Goal: Find contact information: Find contact information

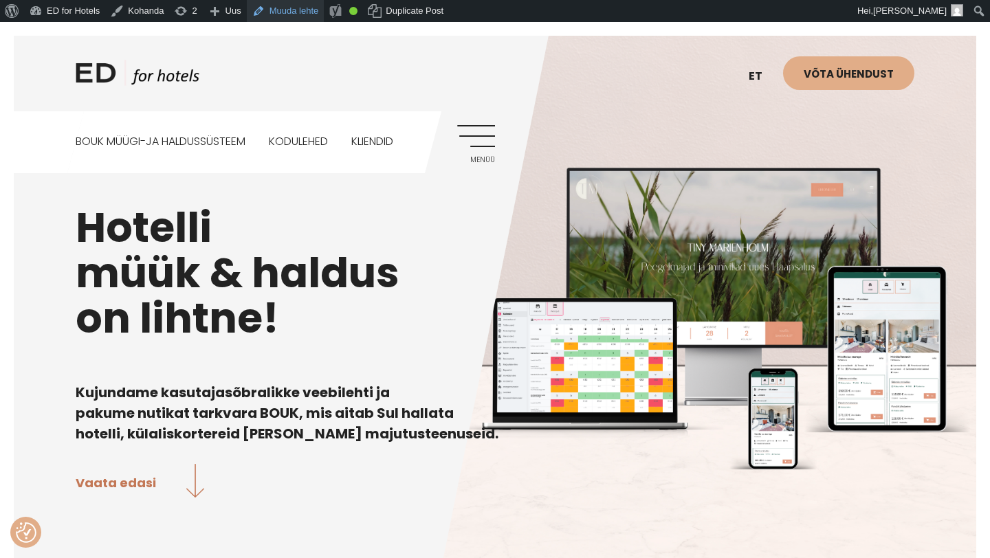
click at [301, 15] on link "Muuda lehte" at bounding box center [286, 11] width 78 height 22
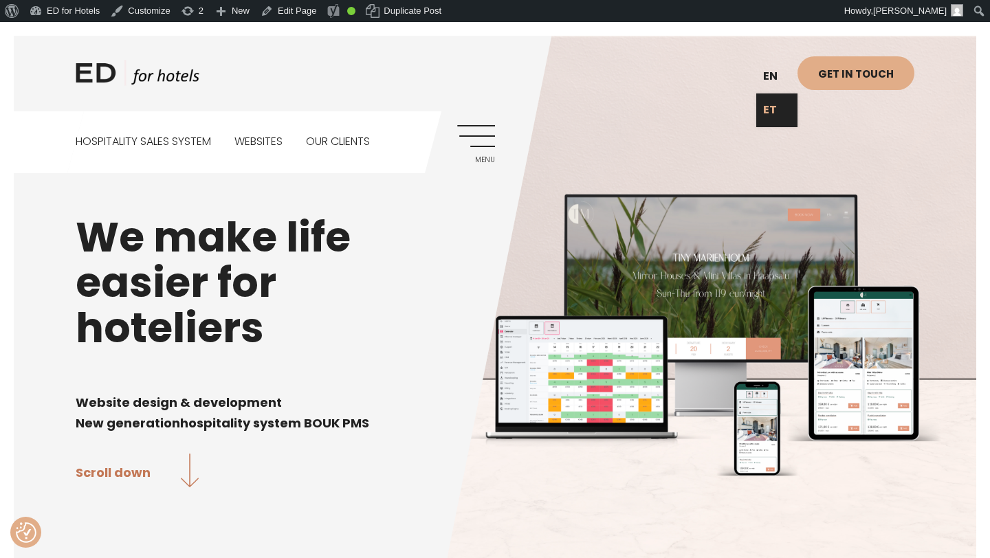
click at [774, 112] on link "ET" at bounding box center [776, 110] width 41 height 34
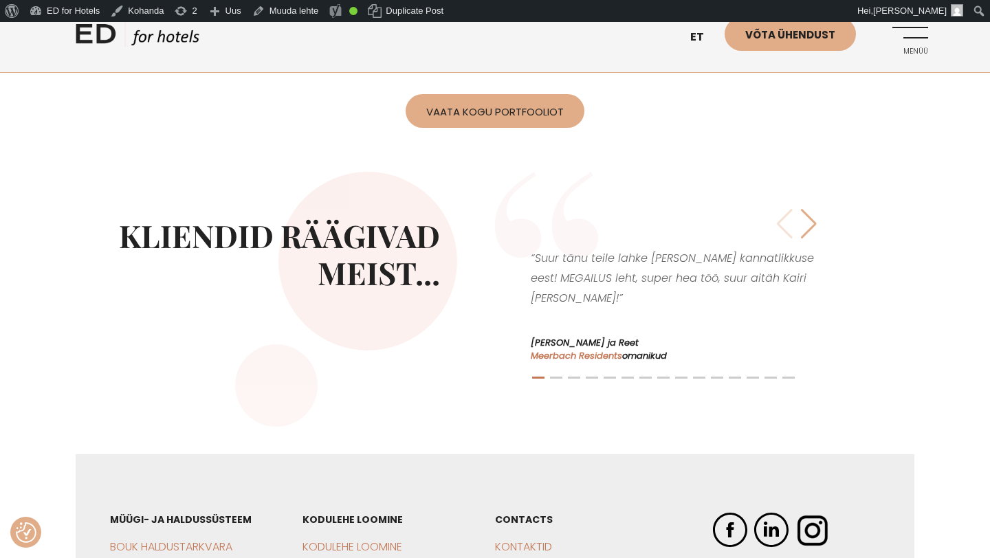
scroll to position [3127, 0]
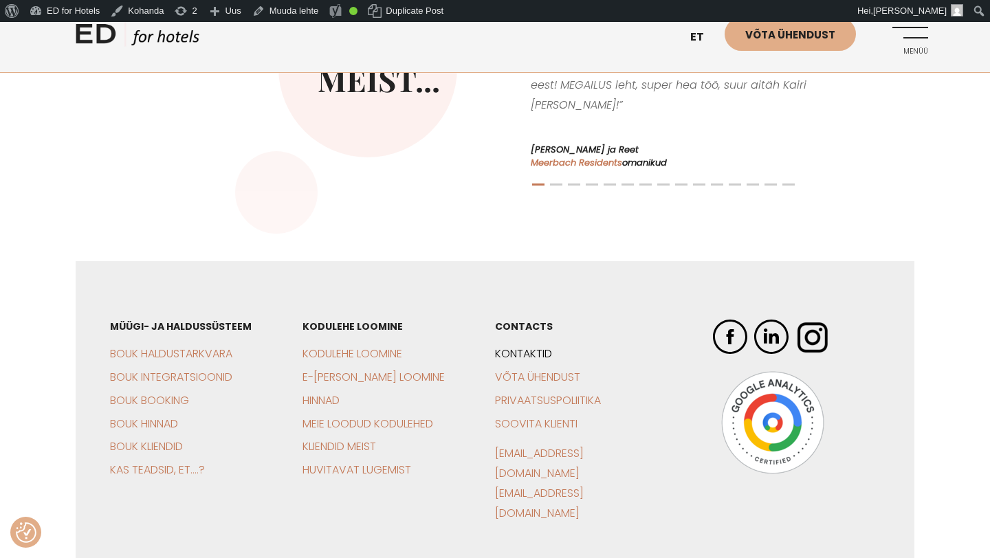
click at [535, 346] on link "Kontaktid" at bounding box center [523, 354] width 57 height 16
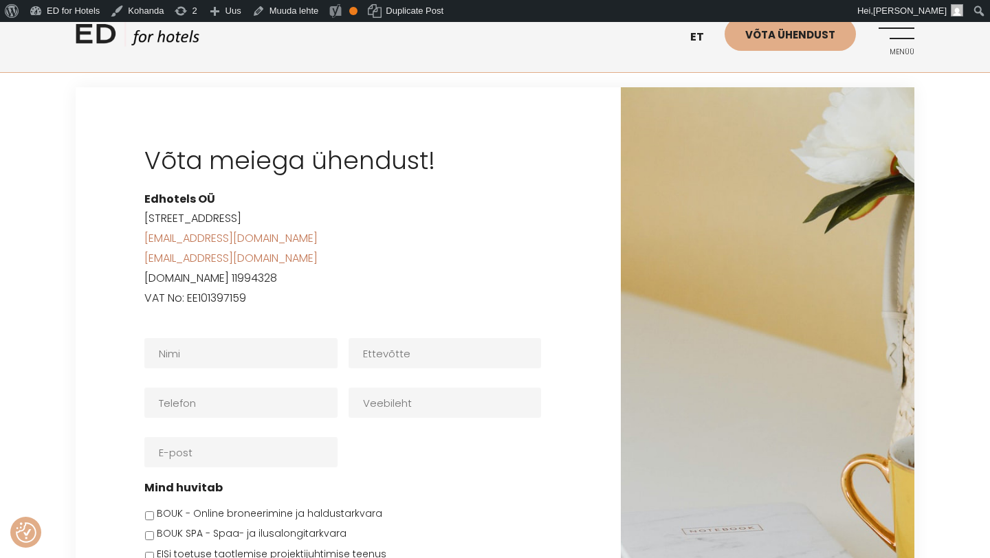
scroll to position [2128, 0]
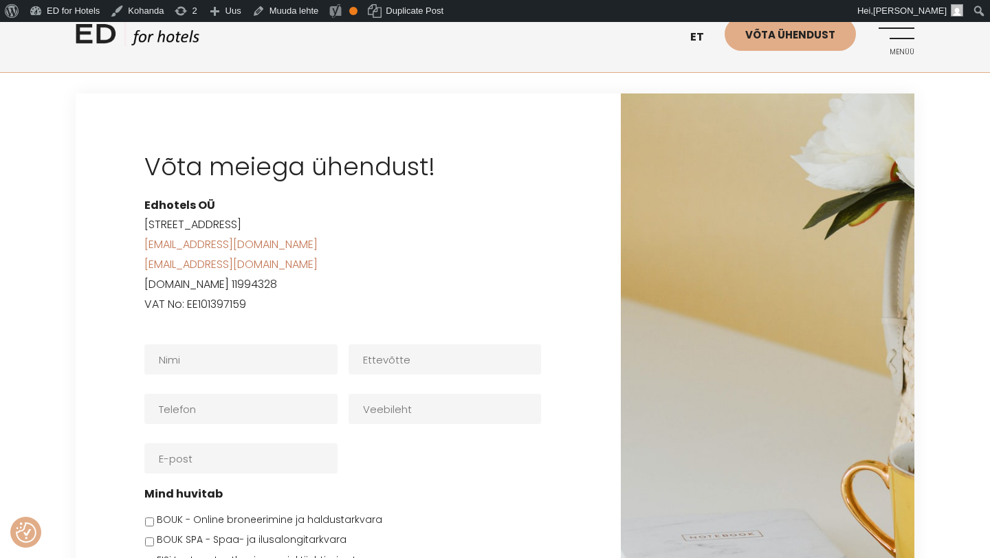
drag, startPoint x: 299, startPoint y: 160, endPoint x: 324, endPoint y: 162, distance: 24.8
click at [324, 196] on p "Edhotels [GEOGRAPHIC_DATA][STREET_ADDRESS] [EMAIL_ADDRESS][DOMAIN_NAME] [EMAIL_…" at bounding box center [348, 255] width 408 height 119
copy p "11911"
